Goal: Book appointment/travel/reservation

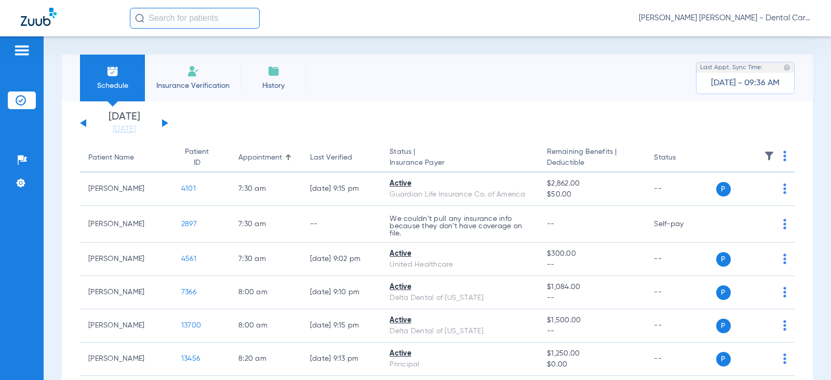
scroll to position [52, 0]
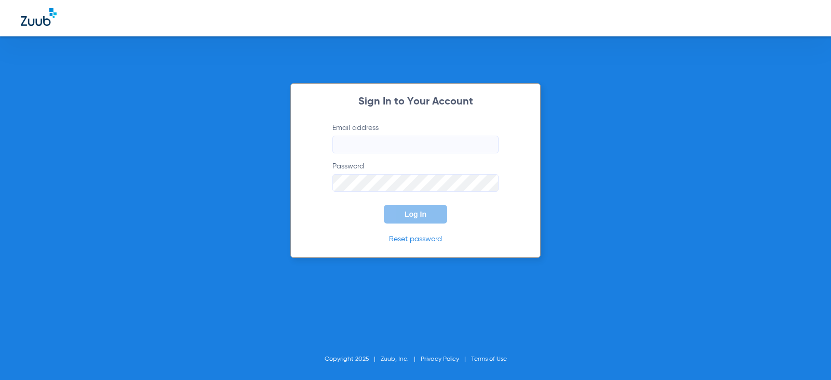
type input "[EMAIL_ADDRESS][DOMAIN_NAME]"
drag, startPoint x: 420, startPoint y: 209, endPoint x: 316, endPoint y: 207, distance: 103.9
click at [420, 209] on button "Log In" at bounding box center [415, 214] width 63 height 19
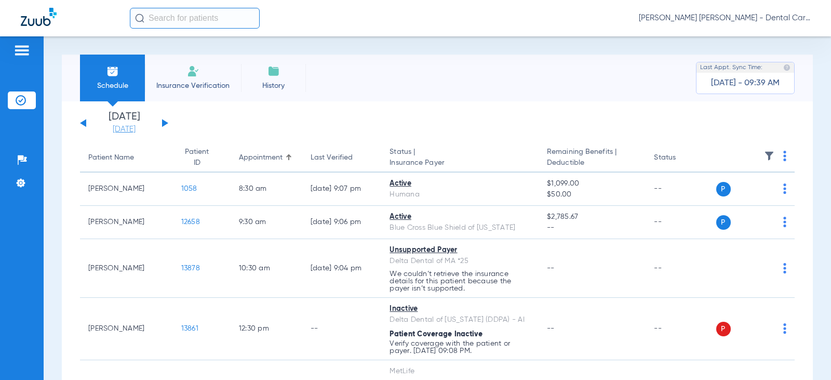
click at [118, 129] on link "[DATE]" at bounding box center [124, 129] width 62 height 10
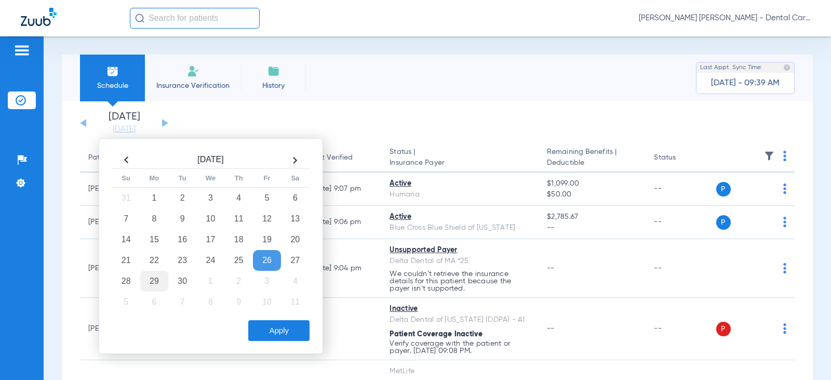
click at [152, 283] on td "29" at bounding box center [154, 281] width 28 height 21
drag, startPoint x: 294, startPoint y: 330, endPoint x: 288, endPoint y: 328, distance: 6.8
click at [291, 330] on button "Apply" at bounding box center [278, 330] width 61 height 21
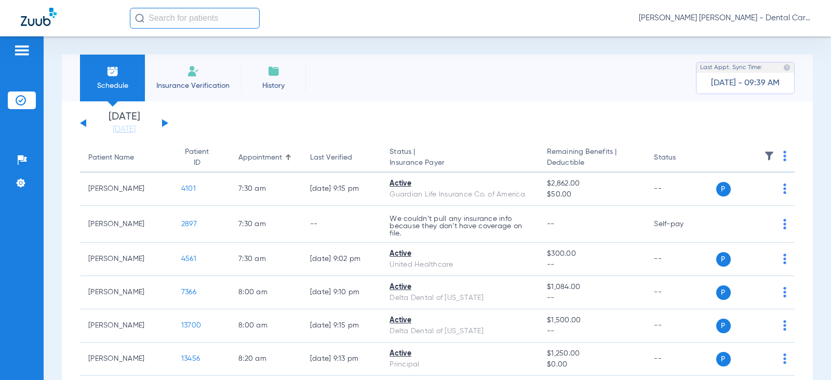
click at [163, 125] on button at bounding box center [165, 123] width 6 height 8
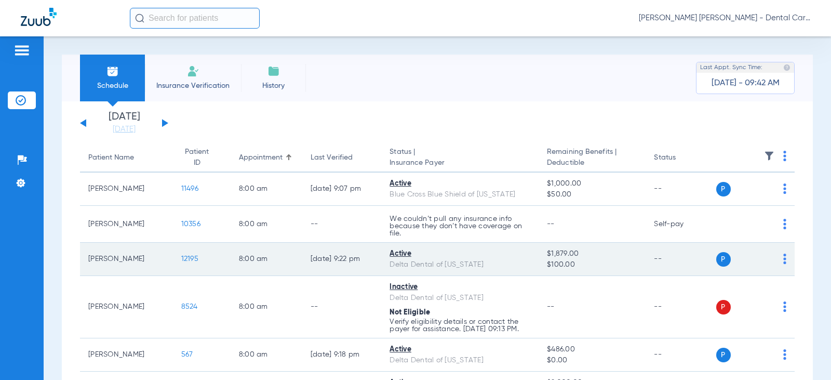
click at [181, 259] on span "12195" at bounding box center [189, 258] width 17 height 7
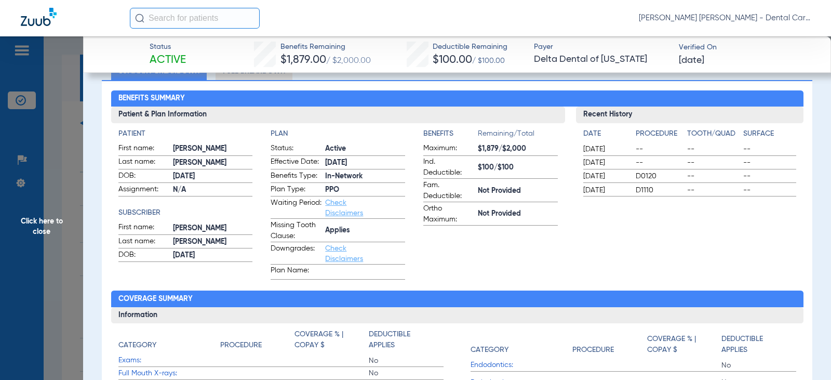
scroll to position [104, 0]
